Goal: Check status: Check status

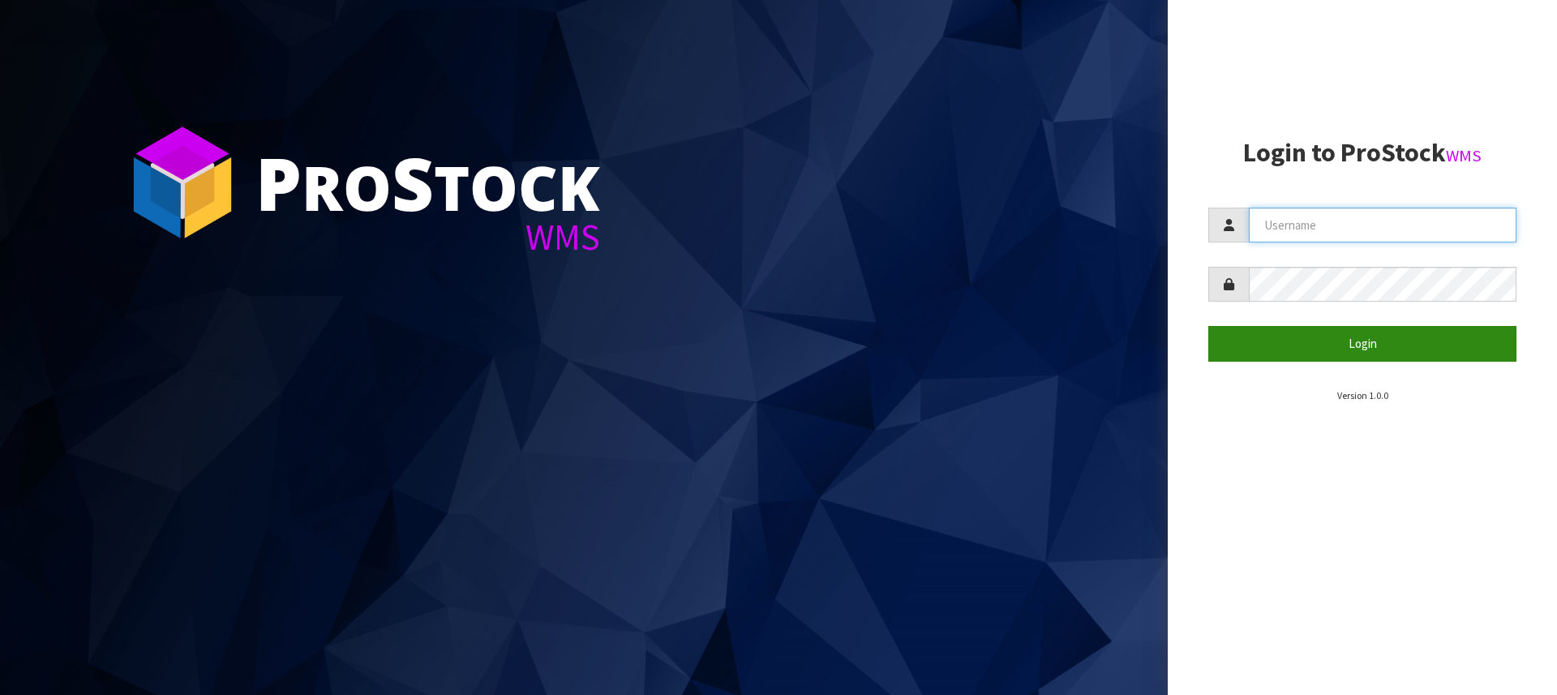
type input "[PERSON_NAME][EMAIL_ADDRESS][DOMAIN_NAME]"
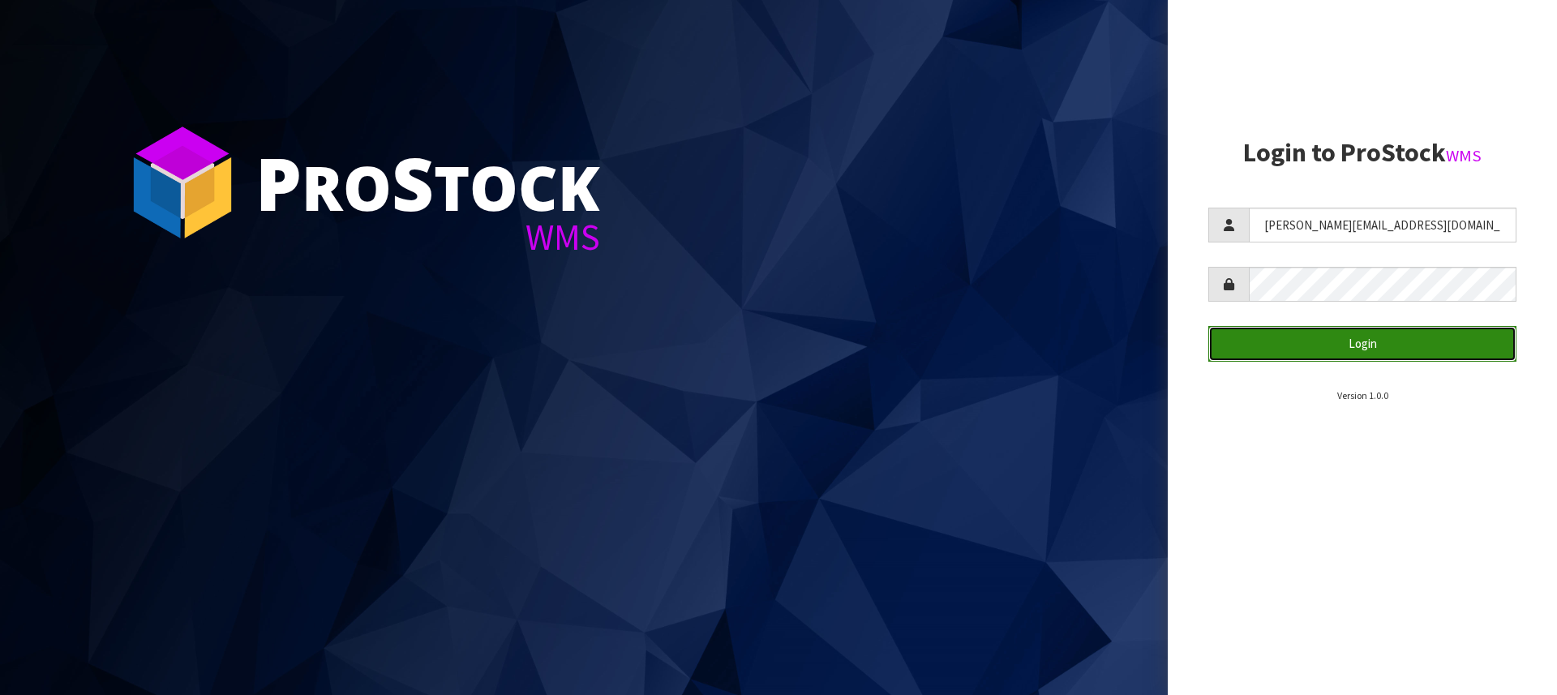
click at [1328, 336] on button "Login" at bounding box center [1362, 343] width 308 height 35
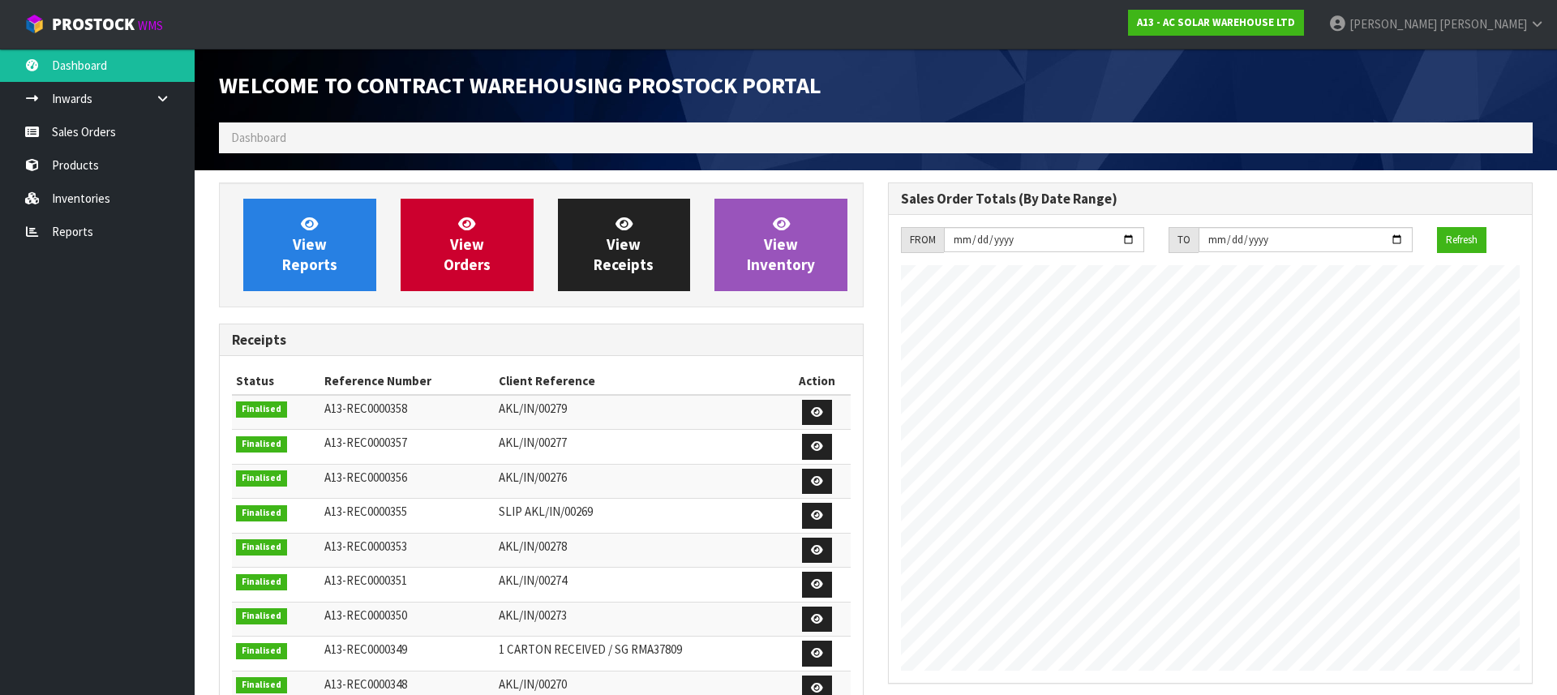
scroll to position [952, 669]
click at [41, 132] on link "Sales Orders" at bounding box center [97, 131] width 195 height 33
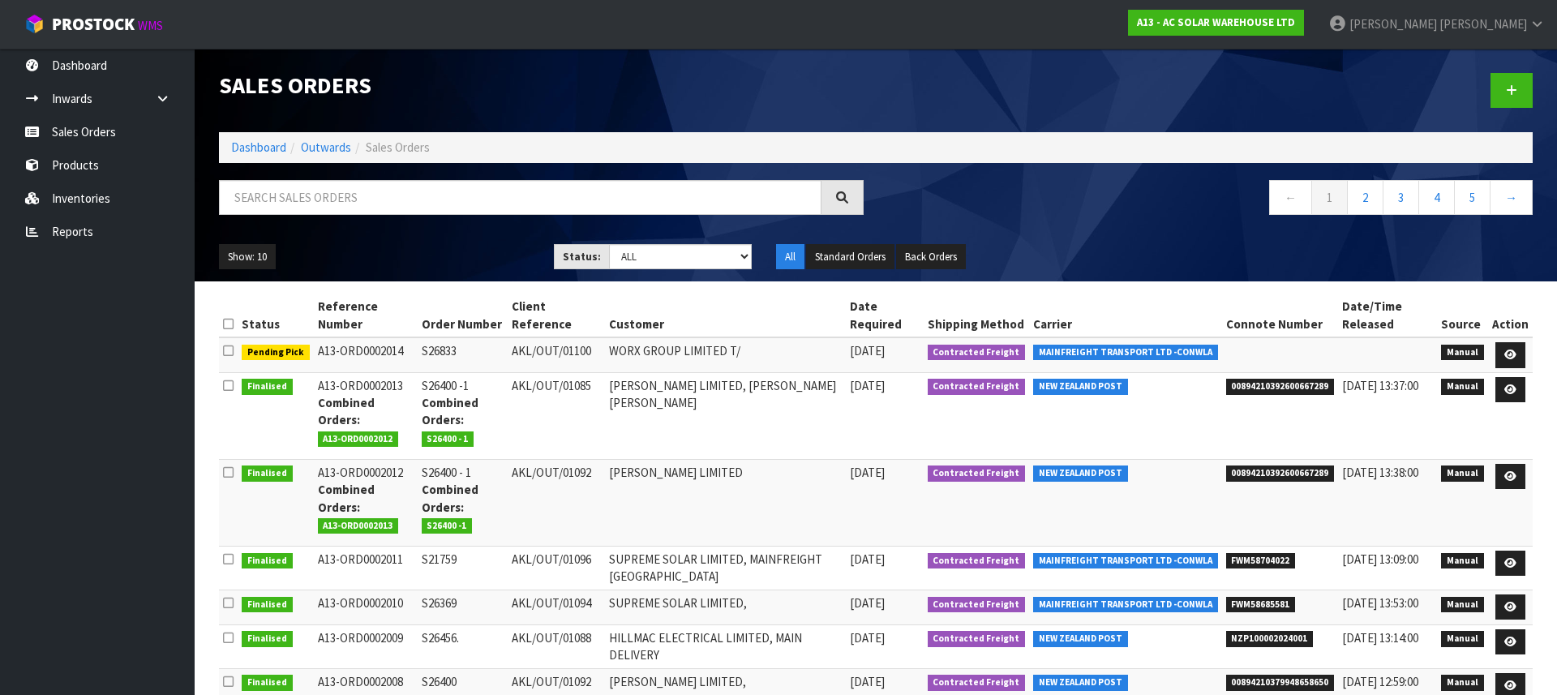
click at [1285, 385] on span "00894210392600667289" at bounding box center [1280, 387] width 109 height 16
click at [363, 187] on input "text" at bounding box center [520, 197] width 603 height 35
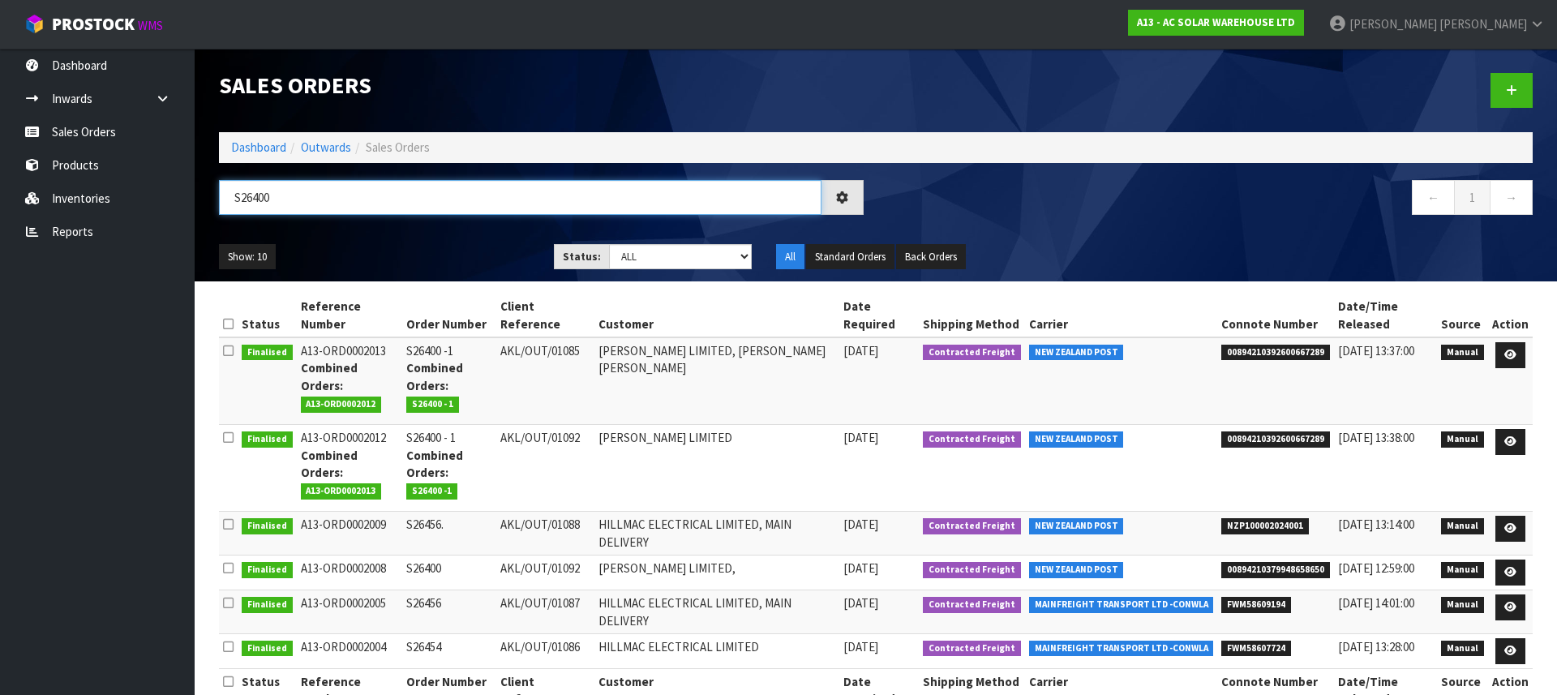
type input "S26400"
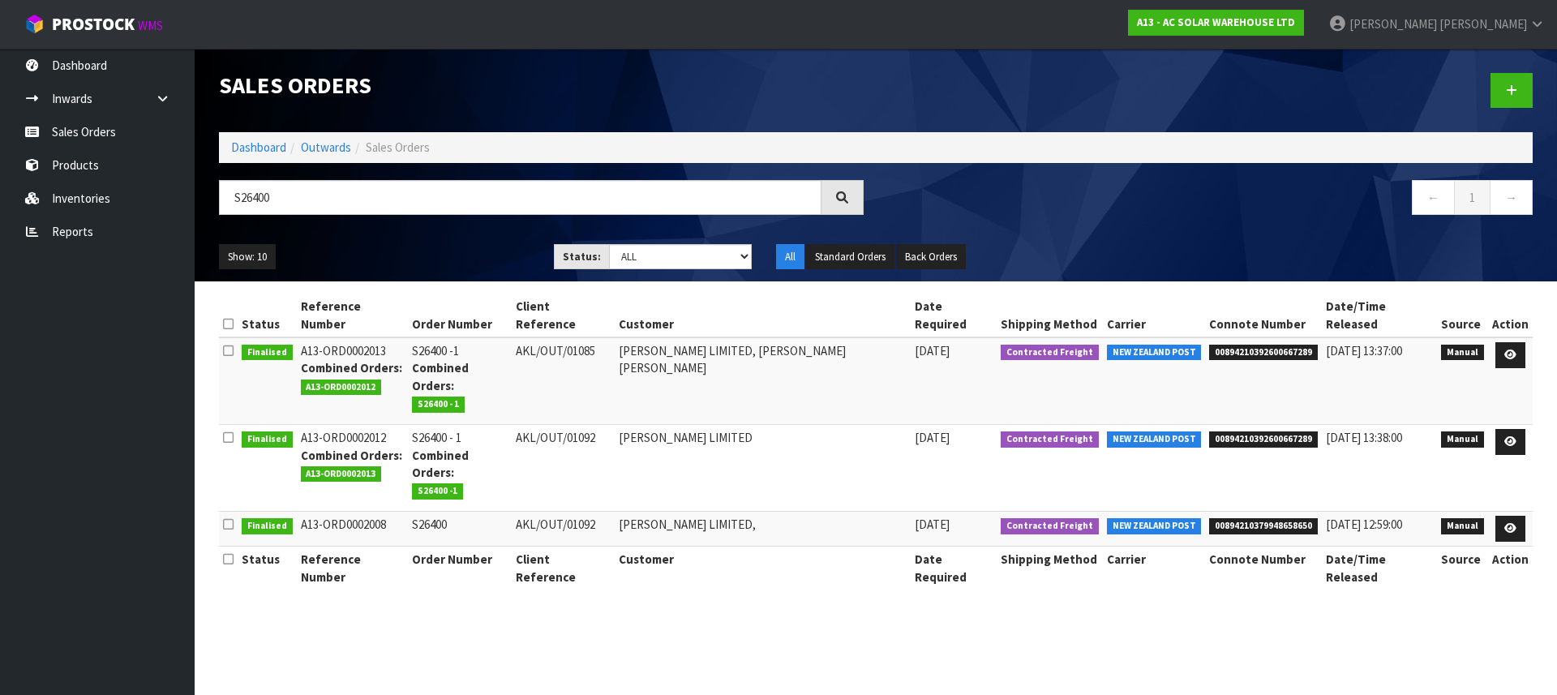
click at [1273, 518] on span "00894210379948658650" at bounding box center [1263, 526] width 109 height 16
copy span "00894210379948658650"
click at [342, 198] on input "S26400" at bounding box center [520, 197] width 603 height 35
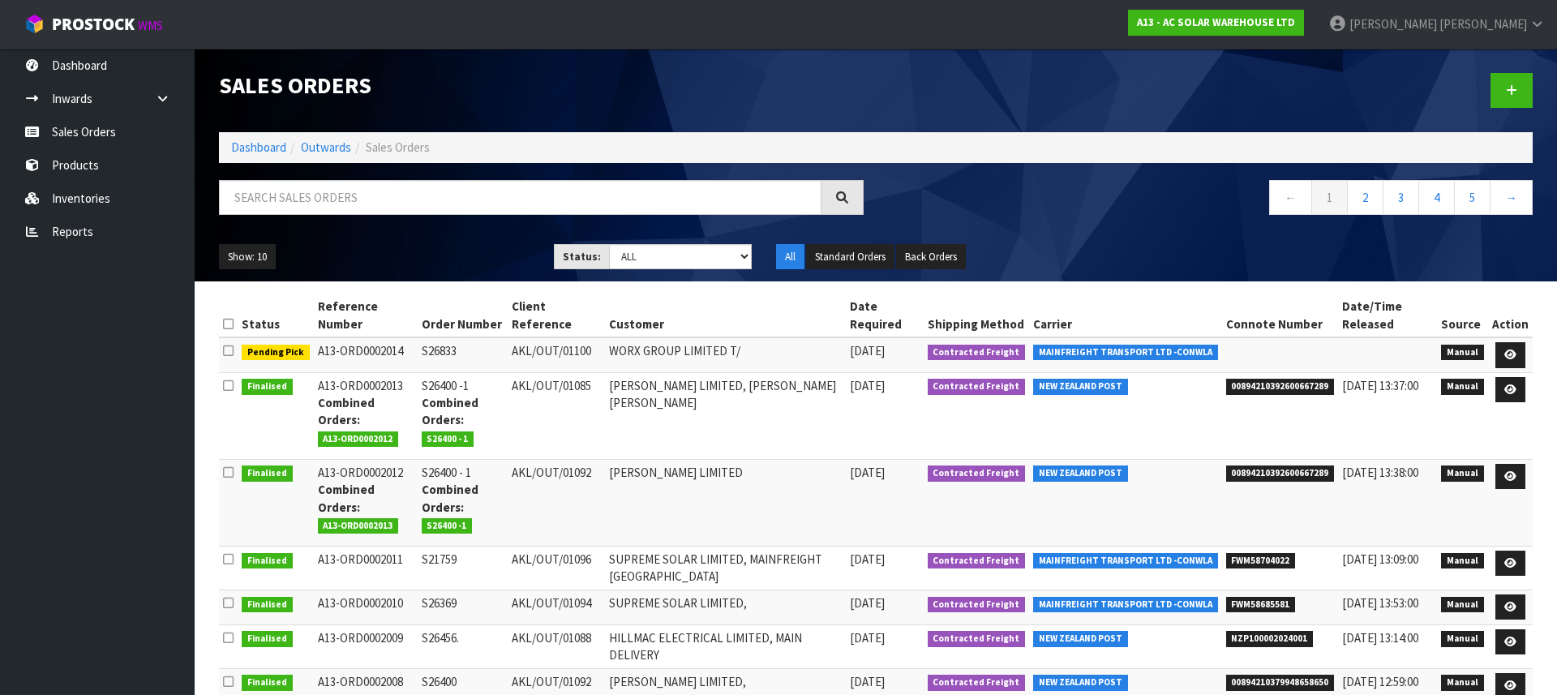
click at [1252, 563] on span "FWM58704022" at bounding box center [1261, 561] width 70 height 16
copy span "FWM58704022"
